Goal: Information Seeking & Learning: Learn about a topic

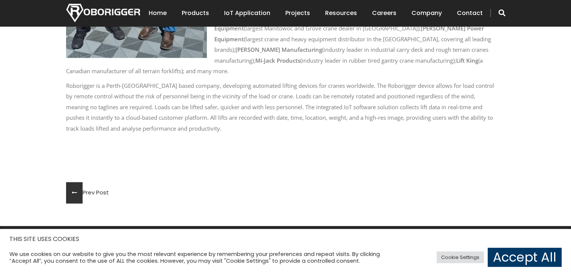
scroll to position [601, 0]
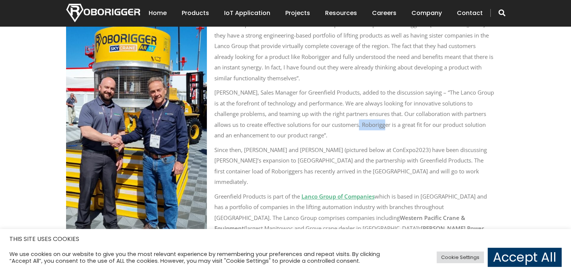
drag, startPoint x: 364, startPoint y: 100, endPoint x: 392, endPoint y: 100, distance: 28.2
click at [392, 100] on p "Josh Meyers, Sales Manager for Greenfield Products, added to the discussion say…" at bounding box center [280, 114] width 428 height 54
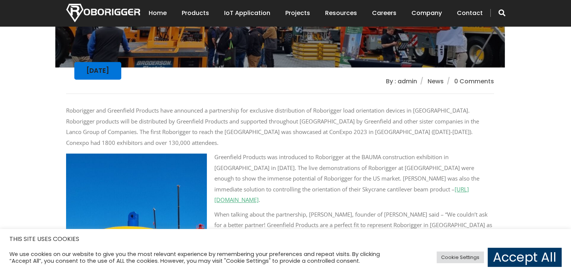
scroll to position [200, 0]
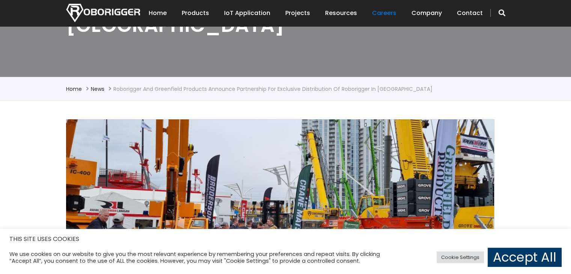
click at [386, 11] on link "Careers" at bounding box center [384, 13] width 24 height 23
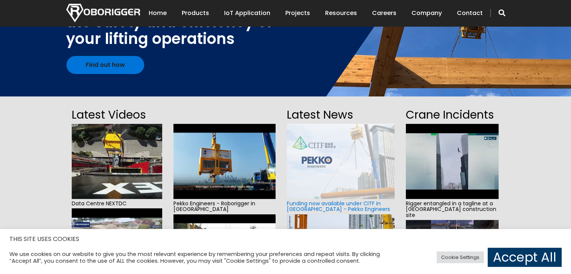
scroll to position [200, 0]
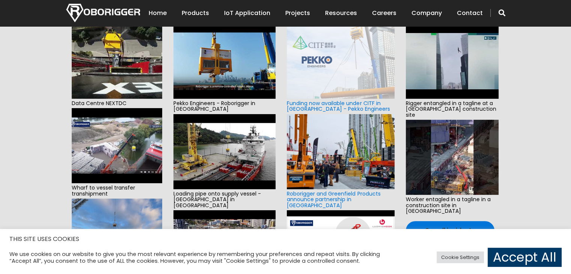
click at [114, 62] on img at bounding box center [117, 61] width 91 height 75
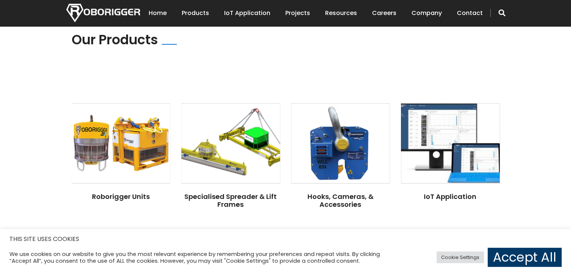
scroll to position [601, 0]
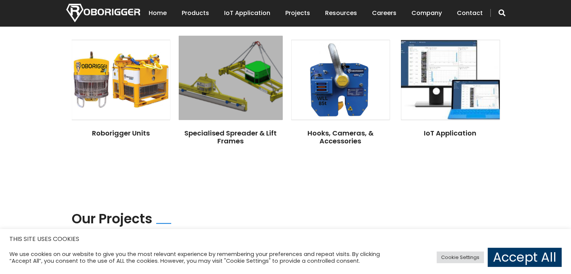
click at [215, 88] on img at bounding box center [231, 78] width 104 height 84
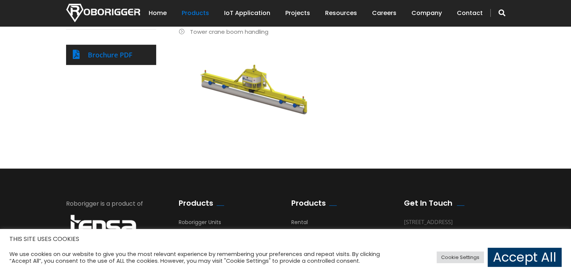
scroll to position [482, 0]
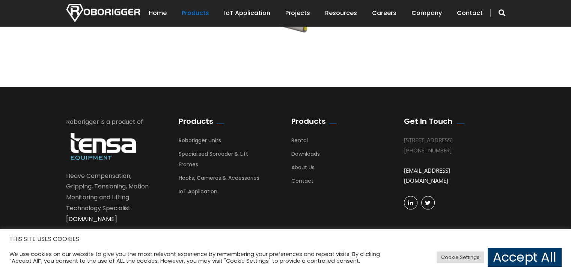
click at [103, 218] on link "[DOMAIN_NAME]" at bounding box center [91, 219] width 51 height 9
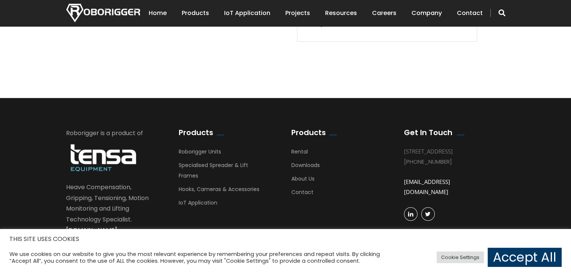
scroll to position [401, 0]
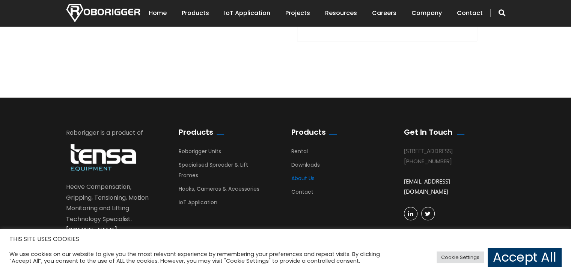
click at [302, 175] on link "About Us" at bounding box center [303, 180] width 23 height 11
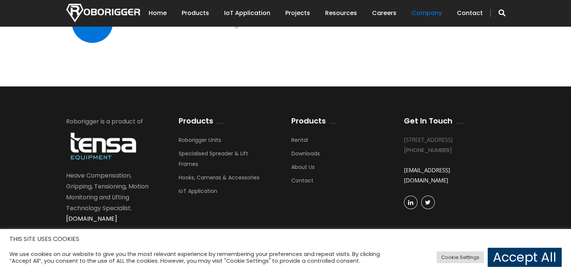
scroll to position [535, 0]
